Goal: Find contact information: Find contact information

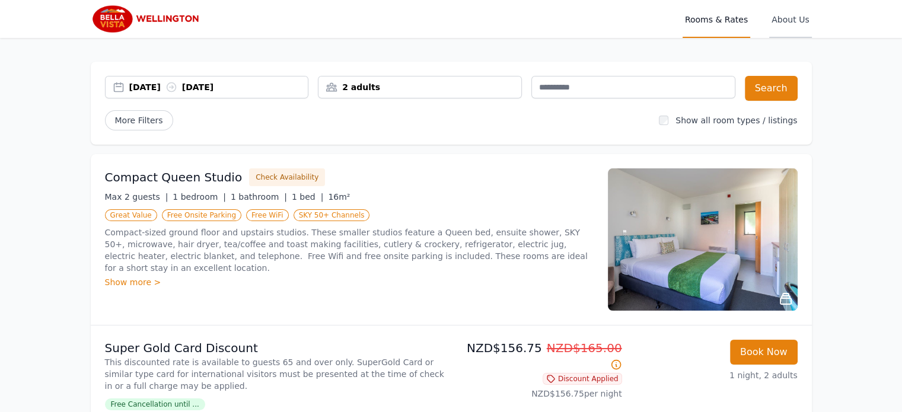
click at [785, 25] on span "About Us" at bounding box center [790, 19] width 42 height 38
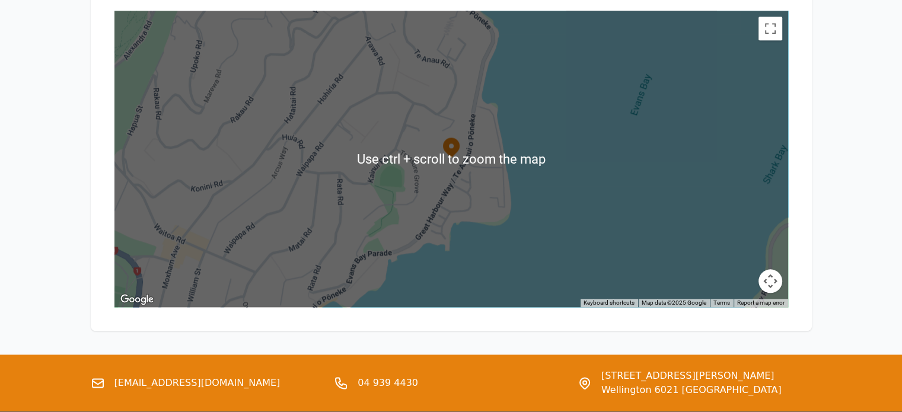
scroll to position [1359, 0]
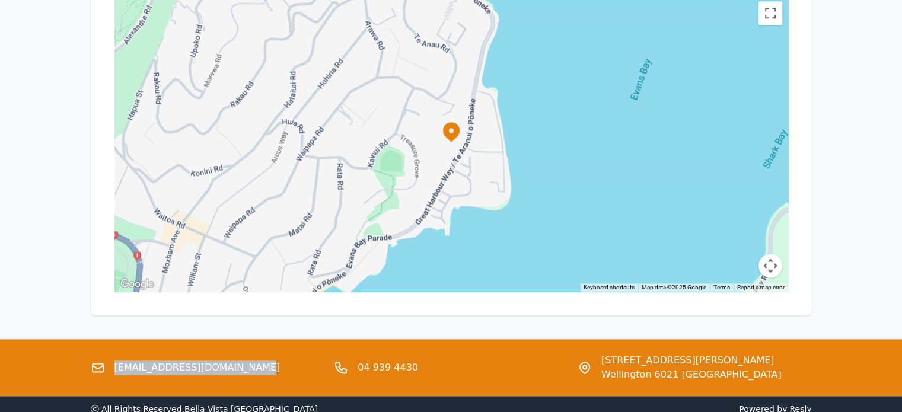
drag, startPoint x: 255, startPoint y: 307, endPoint x: 116, endPoint y: 306, distance: 139.3
click at [116, 353] on div "[EMAIL_ADDRESS][DOMAIN_NAME]" at bounding box center [208, 367] width 234 height 28
copy link "[EMAIL_ADDRESS][DOMAIN_NAME]"
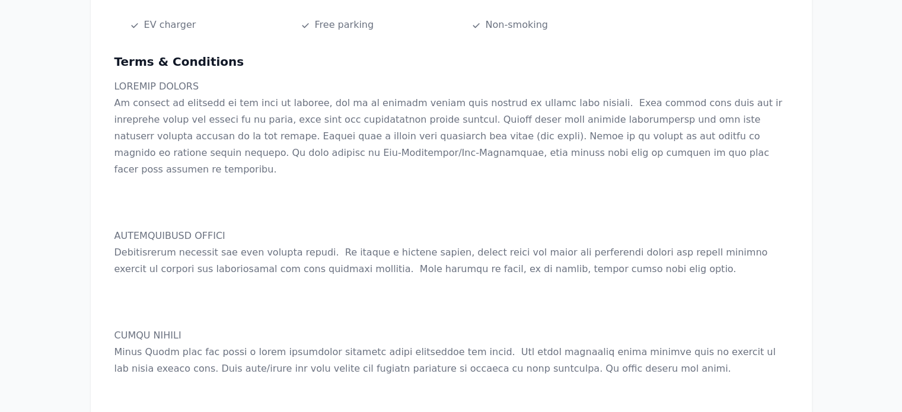
scroll to position [529, 0]
